Goal: Task Accomplishment & Management: Complete application form

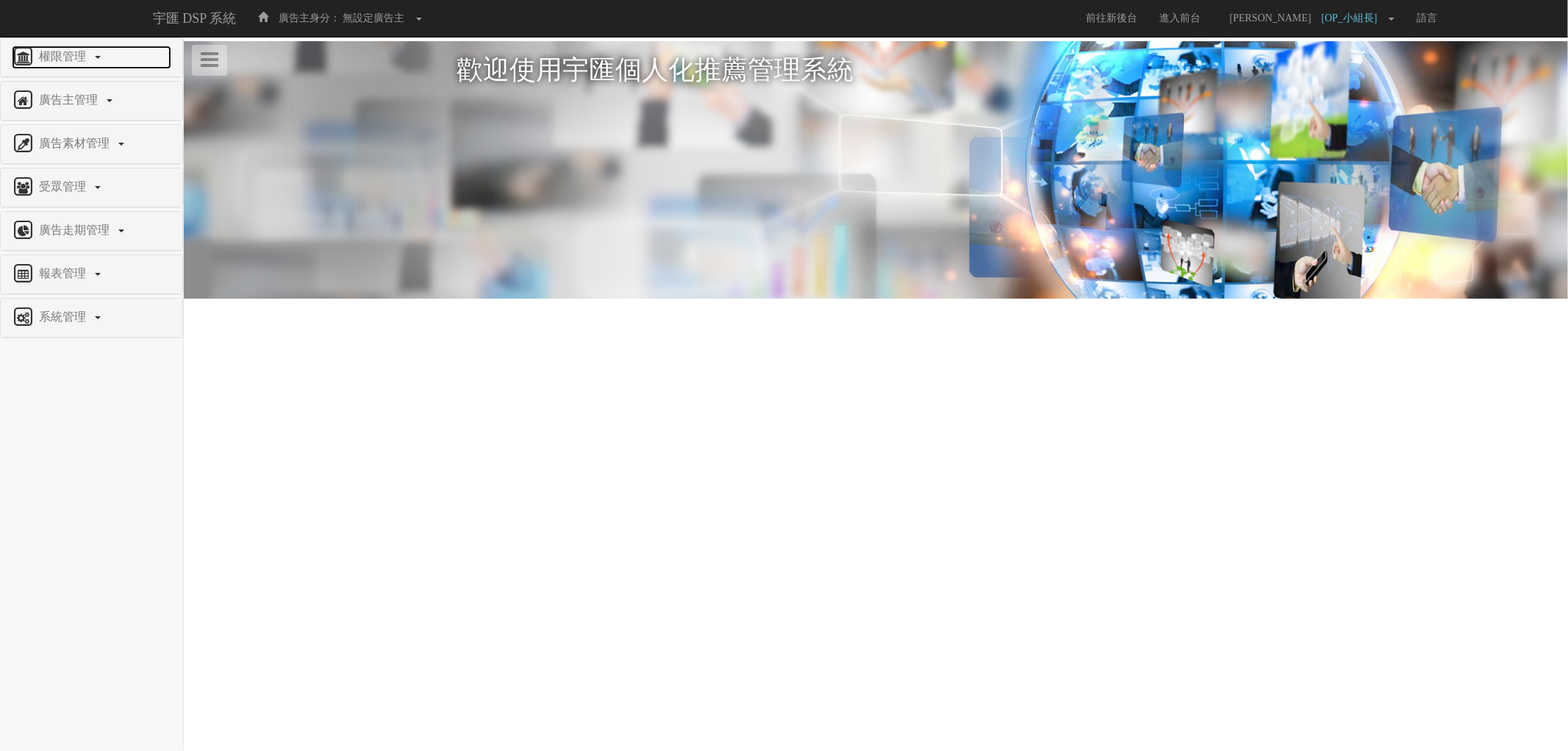
click at [75, 50] on span "權限管理" at bounding box center [65, 56] width 58 height 13
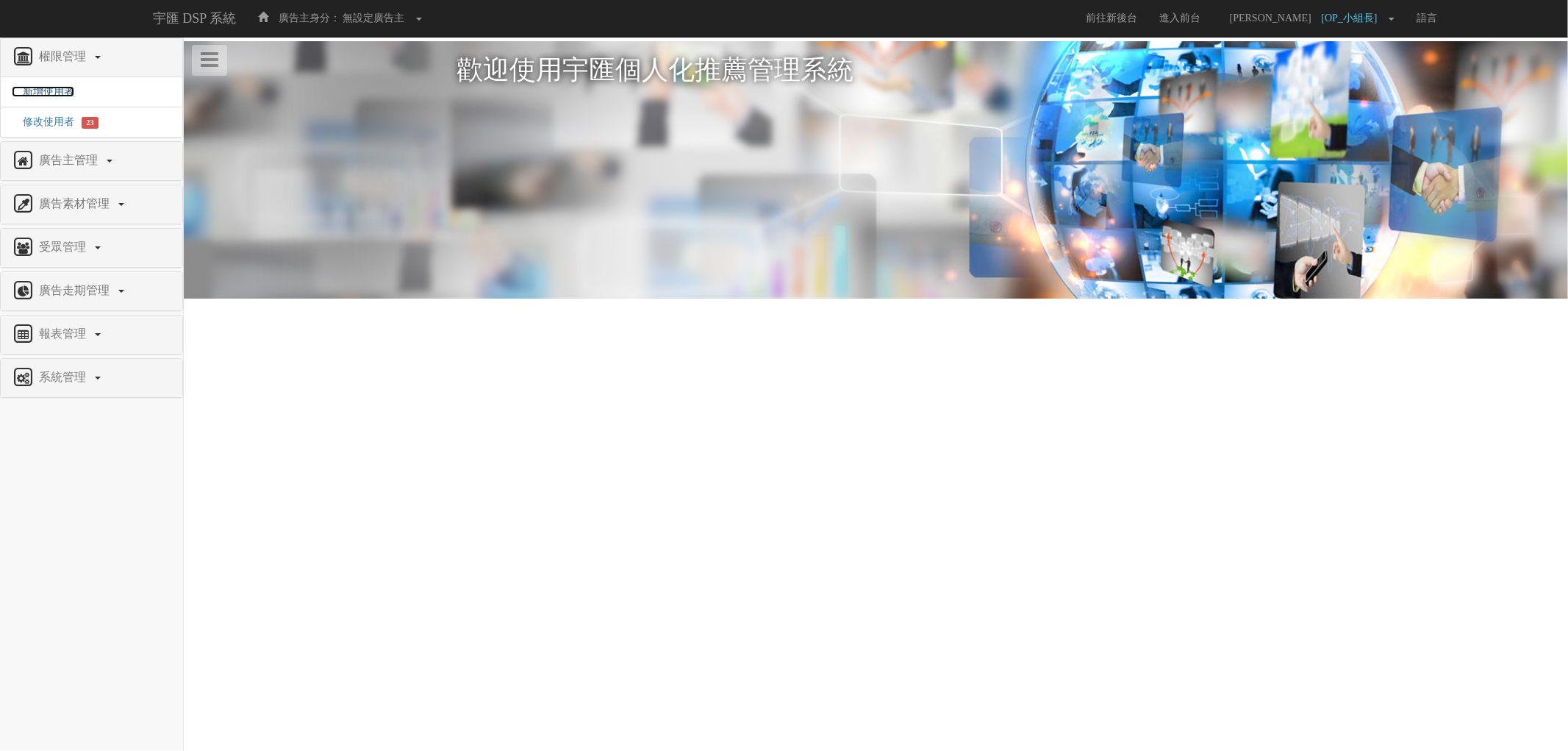
click at [50, 92] on span "新增使用者" at bounding box center [43, 91] width 62 height 11
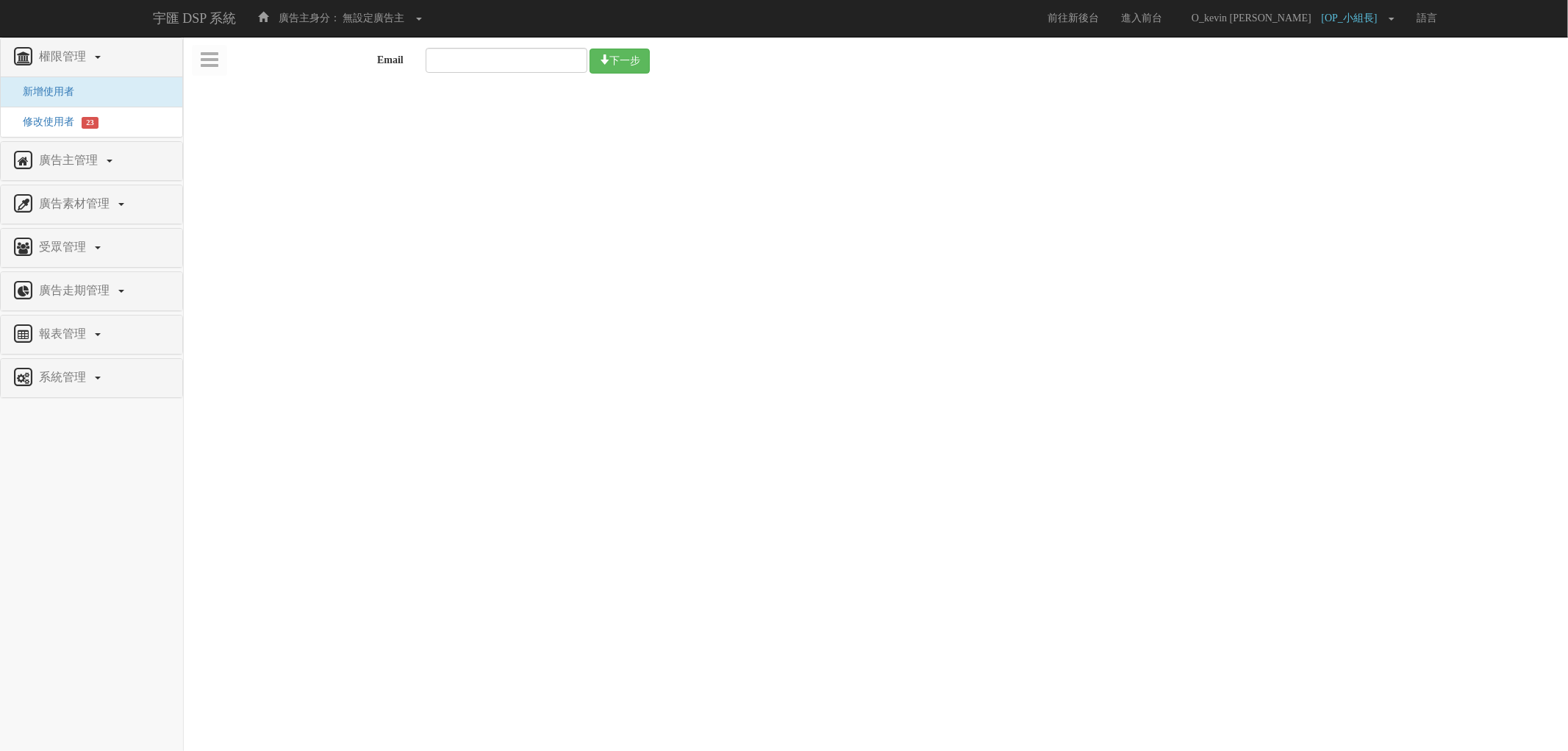
click at [95, 143] on div "廣告主管理" at bounding box center [91, 161] width 182 height 39
click at [97, 155] on span "廣告主管理" at bounding box center [70, 160] width 70 height 13
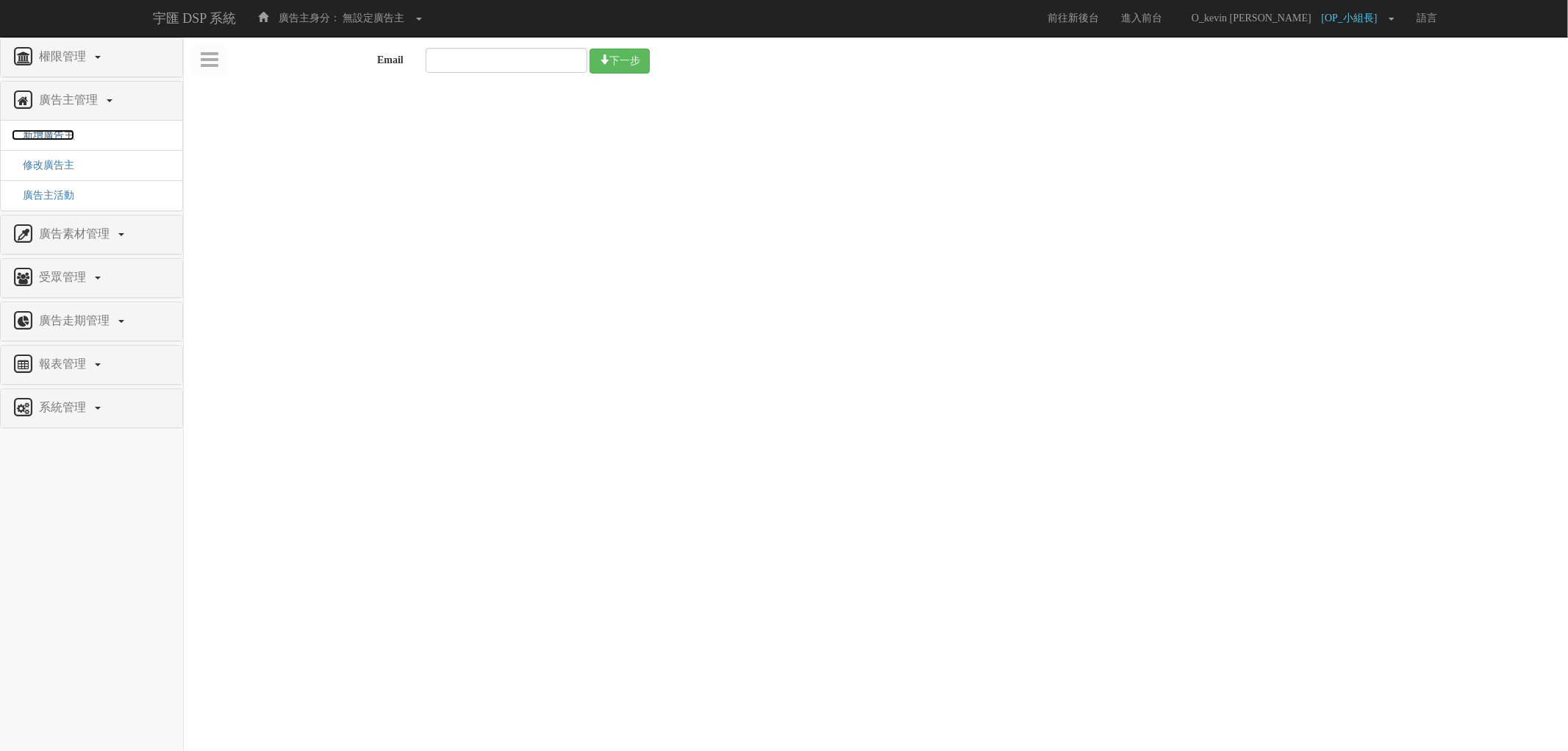
click at [63, 138] on span "新增廣告主" at bounding box center [43, 135] width 62 height 11
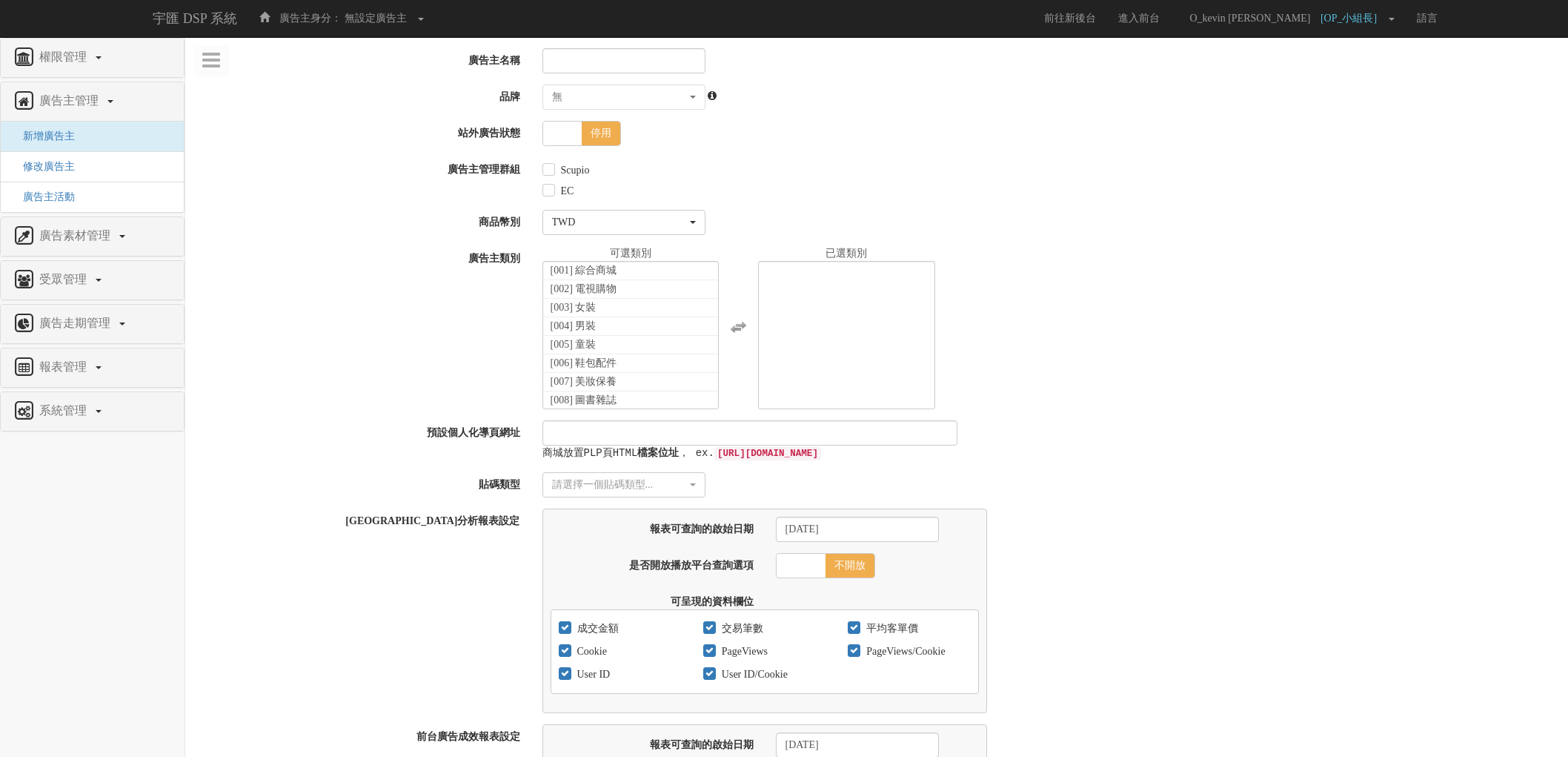
select select
click at [590, 64] on input "廣告主名稱" at bounding box center [623, 61] width 163 height 25
click at [316, 302] on div "廣告主類別 [001] 綜合商城 [002] 電視購物 [003] 女裝 [004] 男裝 [005] 童裝 [006] 鞋包配件 [007] 美妝保養 [0…" at bounding box center [876, 327] width 1383 height 163
drag, startPoint x: 252, startPoint y: 549, endPoint x: 298, endPoint y: 478, distance: 84.6
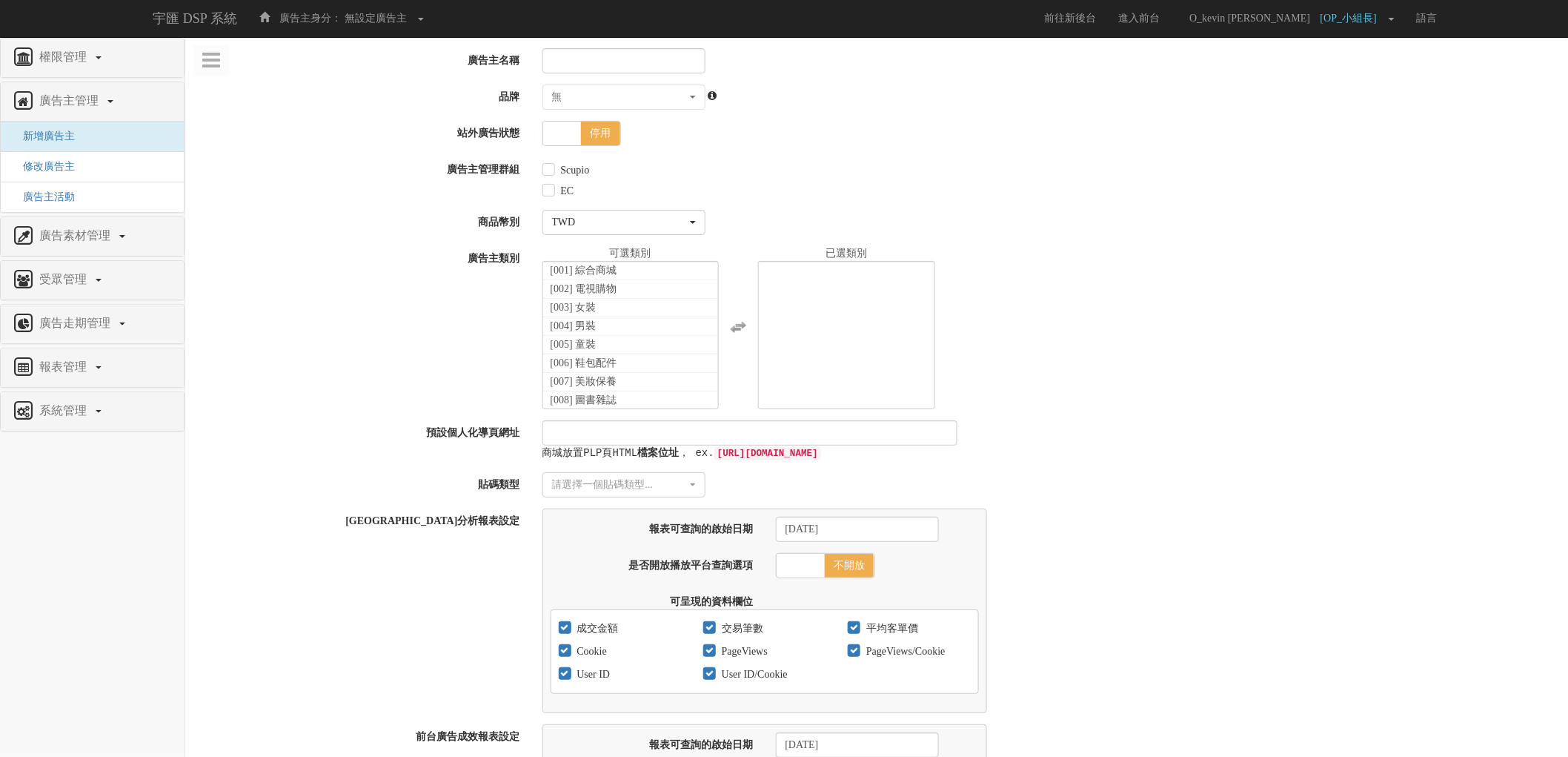
click at [252, 549] on div "[GEOGRAPHIC_DATA]分析報表設定 報表可查詢的啟始日期 [DATE] 是否開放播放平台查詢選項 開放 不開放 可呈現的資料欄位 成交金額 交易筆…" at bounding box center [876, 611] width 1383 height 205
click at [610, 60] on input "廣告主名稱" at bounding box center [623, 61] width 163 height 25
drag, startPoint x: 1202, startPoint y: 279, endPoint x: 1099, endPoint y: 257, distance: 105.3
click at [1202, 279] on div "[001] 綜合商城 [002] 電視購物 [003] 女裝 [004] 男裝 [005] 童裝 [006] 鞋包配件 [007] 美妝保養 [008] 圖書…" at bounding box center [1050, 327] width 1038 height 163
